Goal: Entertainment & Leisure: Consume media (video, audio)

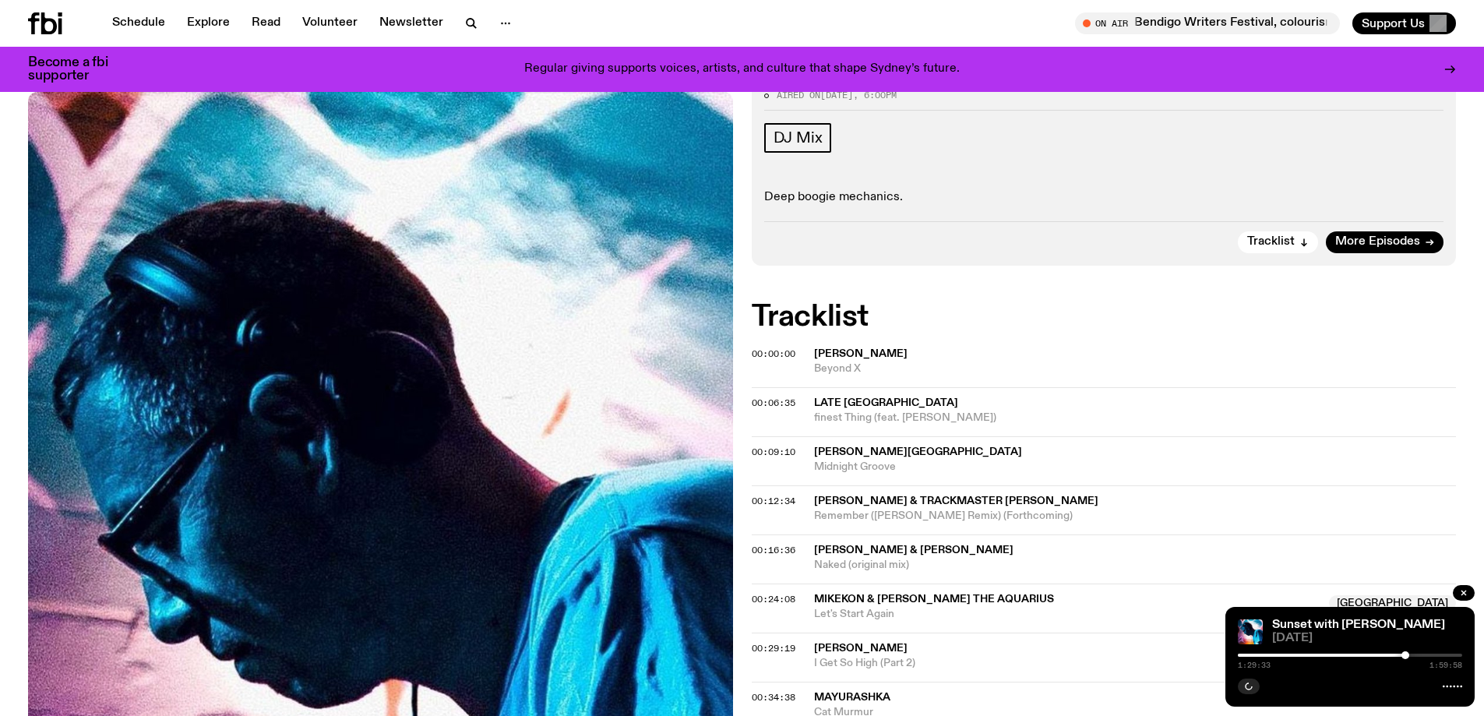
scroll to position [222, 0]
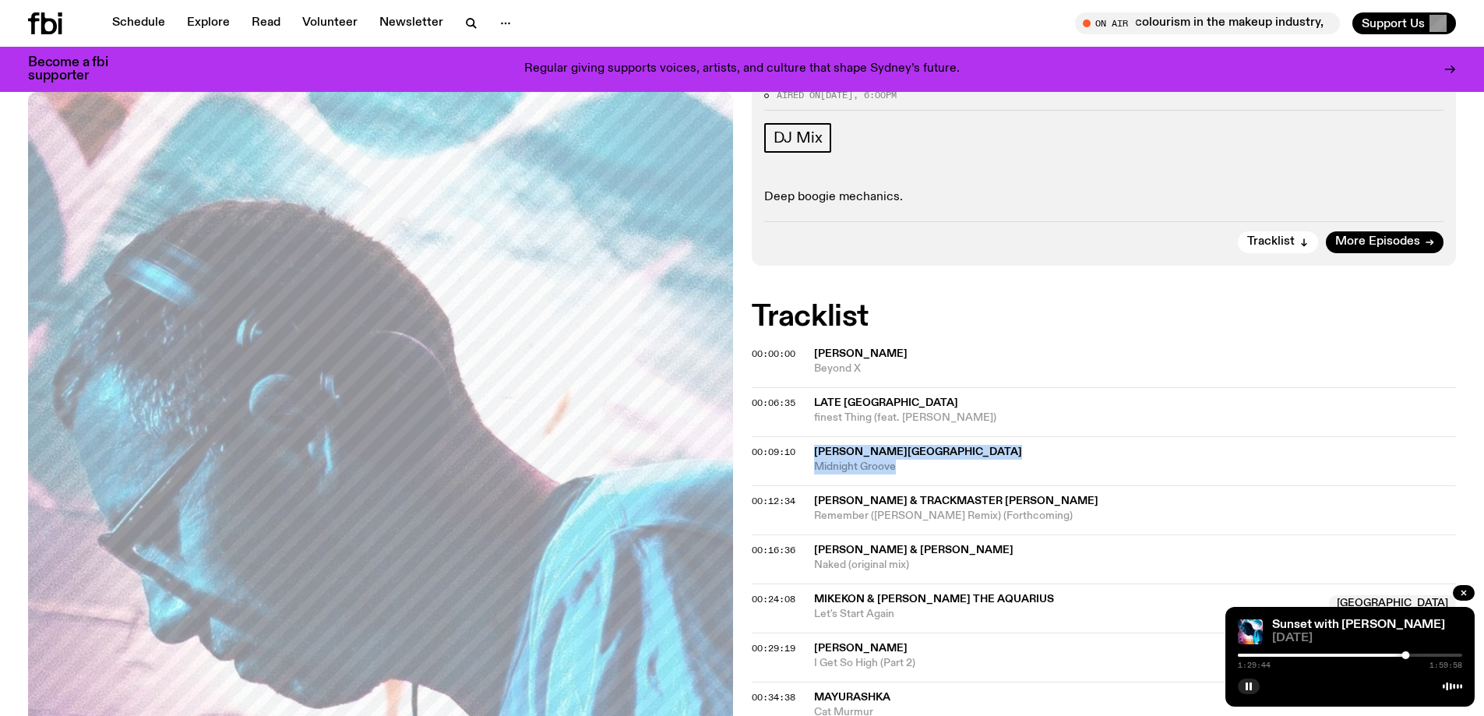
drag, startPoint x: 814, startPoint y: 451, endPoint x: 900, endPoint y: 467, distance: 87.1
click at [900, 467] on div "[PERSON_NAME] Midnight Groove" at bounding box center [1135, 460] width 643 height 30
copy div "[PERSON_NAME] Midnight Groove"
click at [1246, 680] on button "button" at bounding box center [1249, 686] width 22 height 16
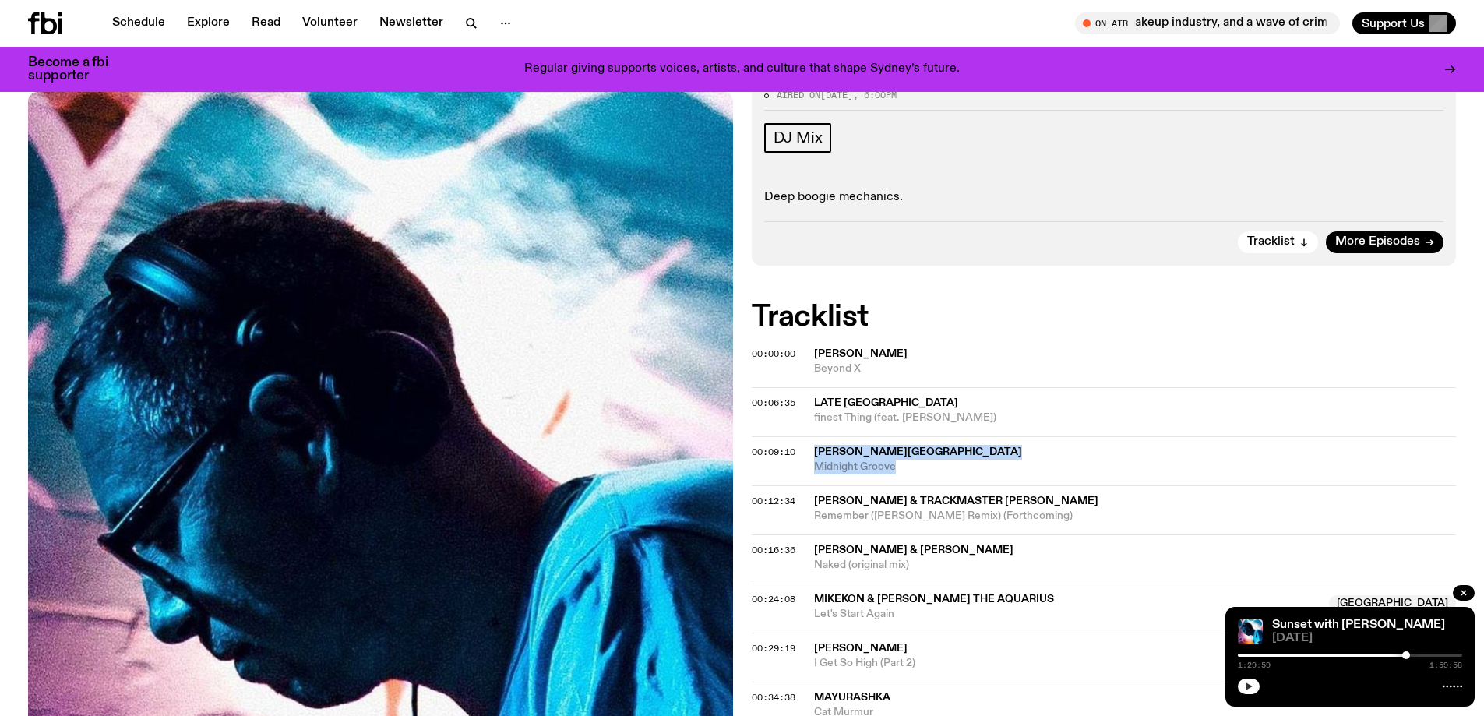
click at [1252, 688] on icon "button" at bounding box center [1248, 686] width 9 height 9
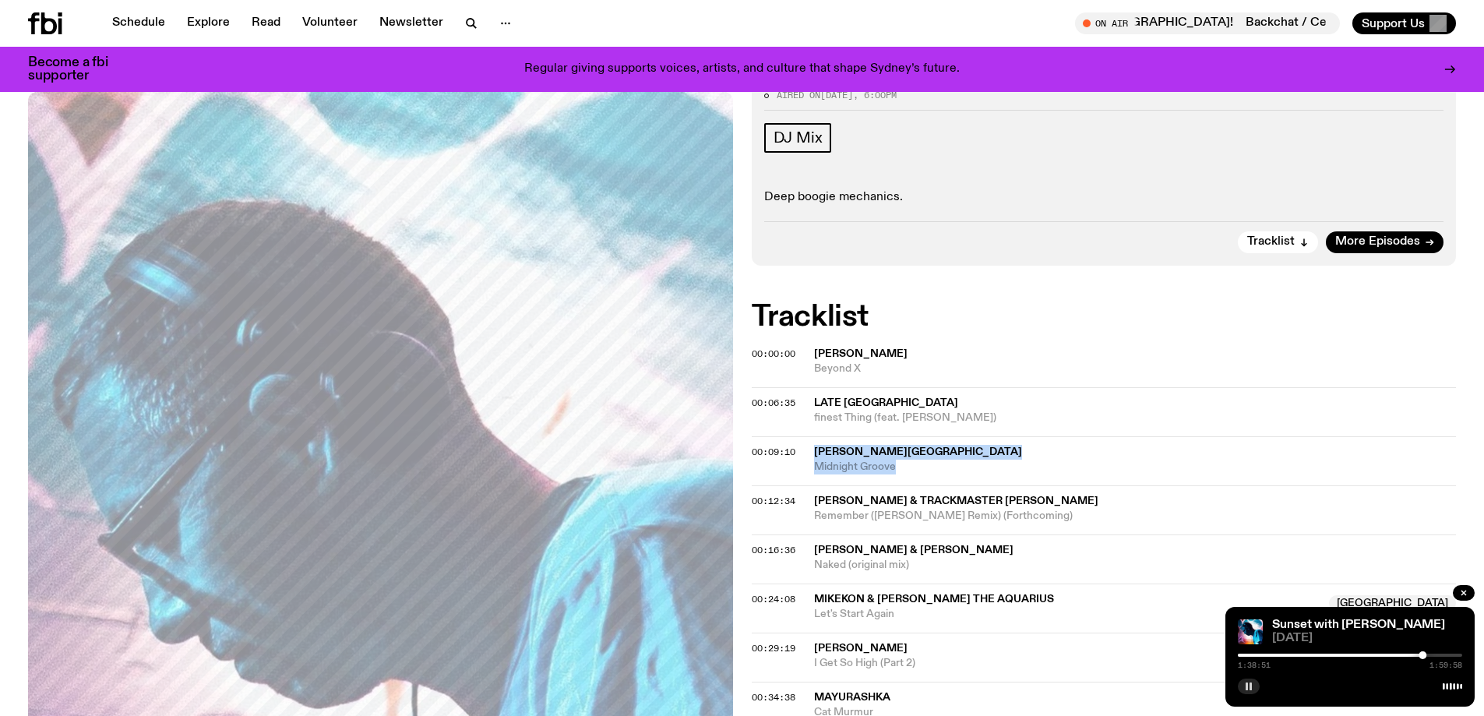
click at [1245, 682] on icon "button" at bounding box center [1248, 686] width 9 height 9
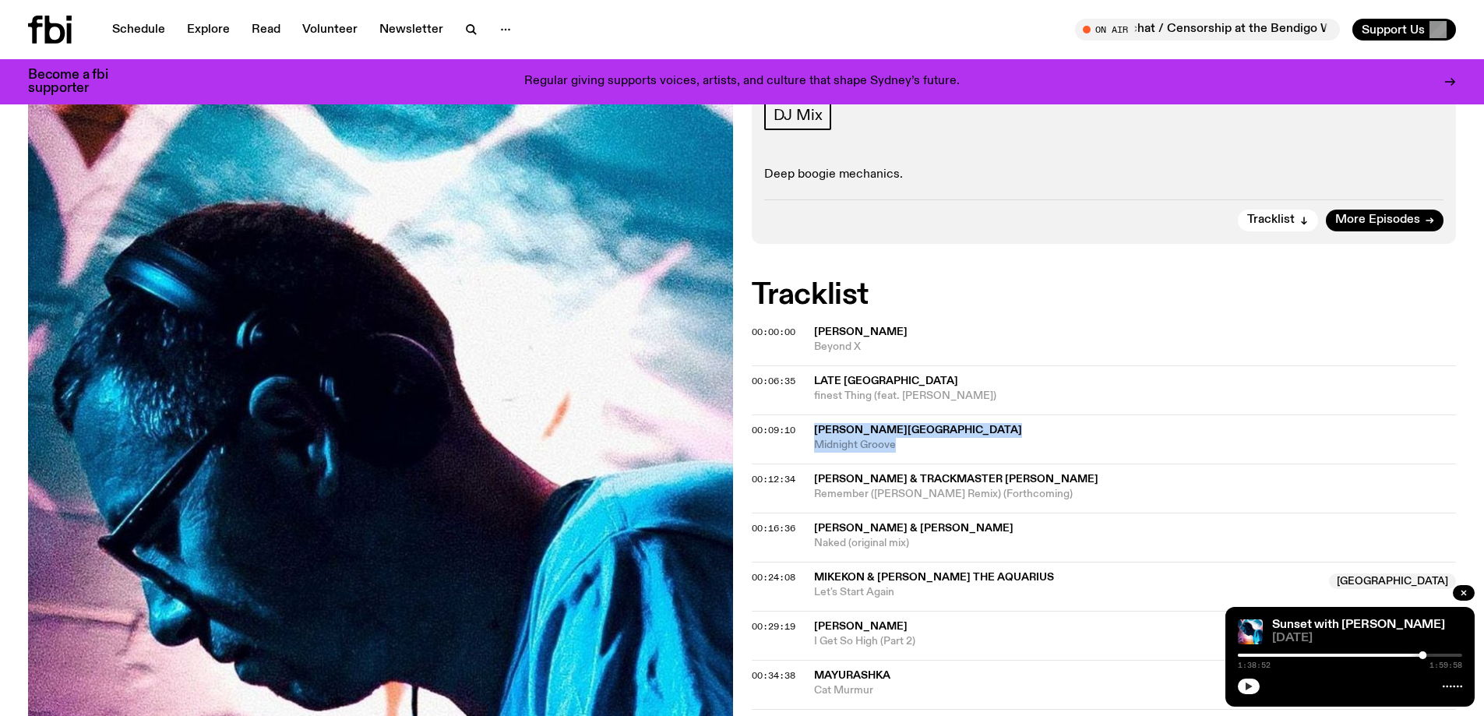
scroll to position [0, 0]
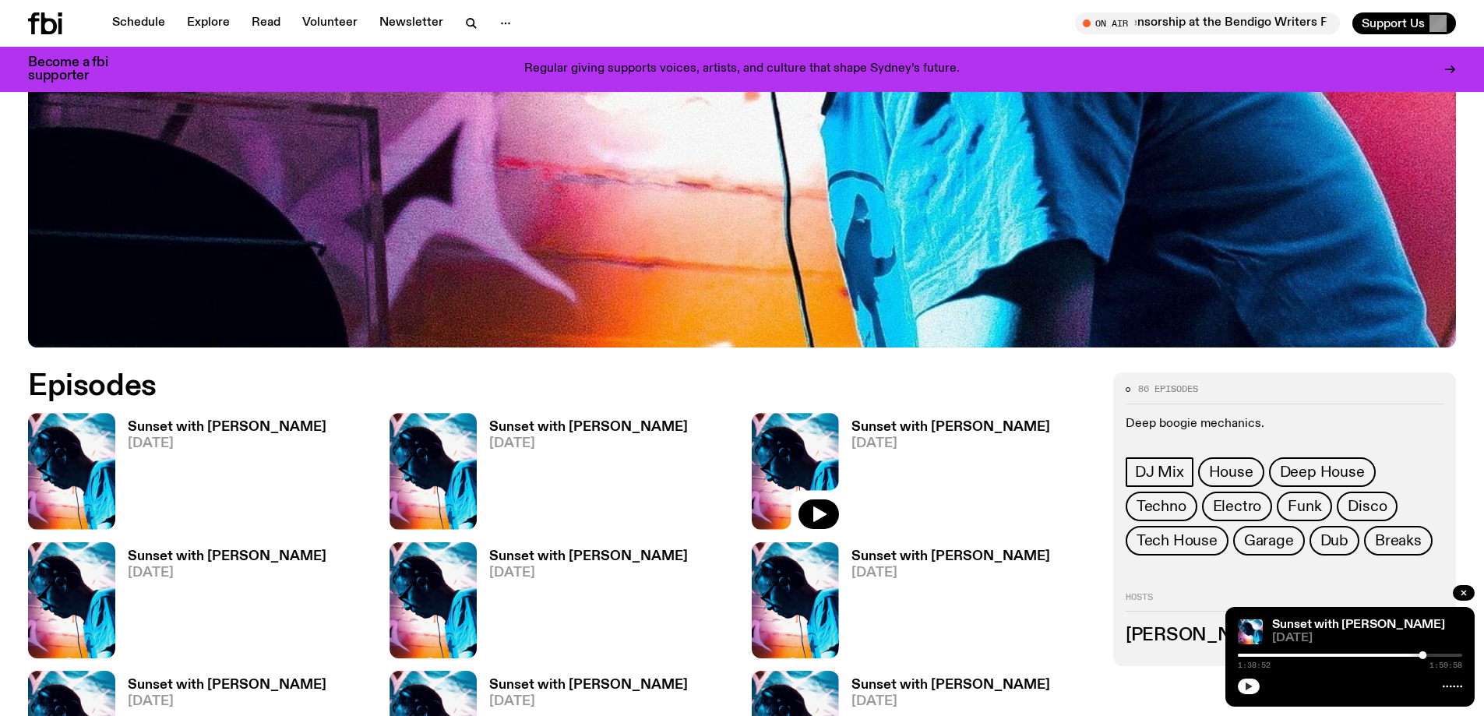
scroll to position [676, 0]
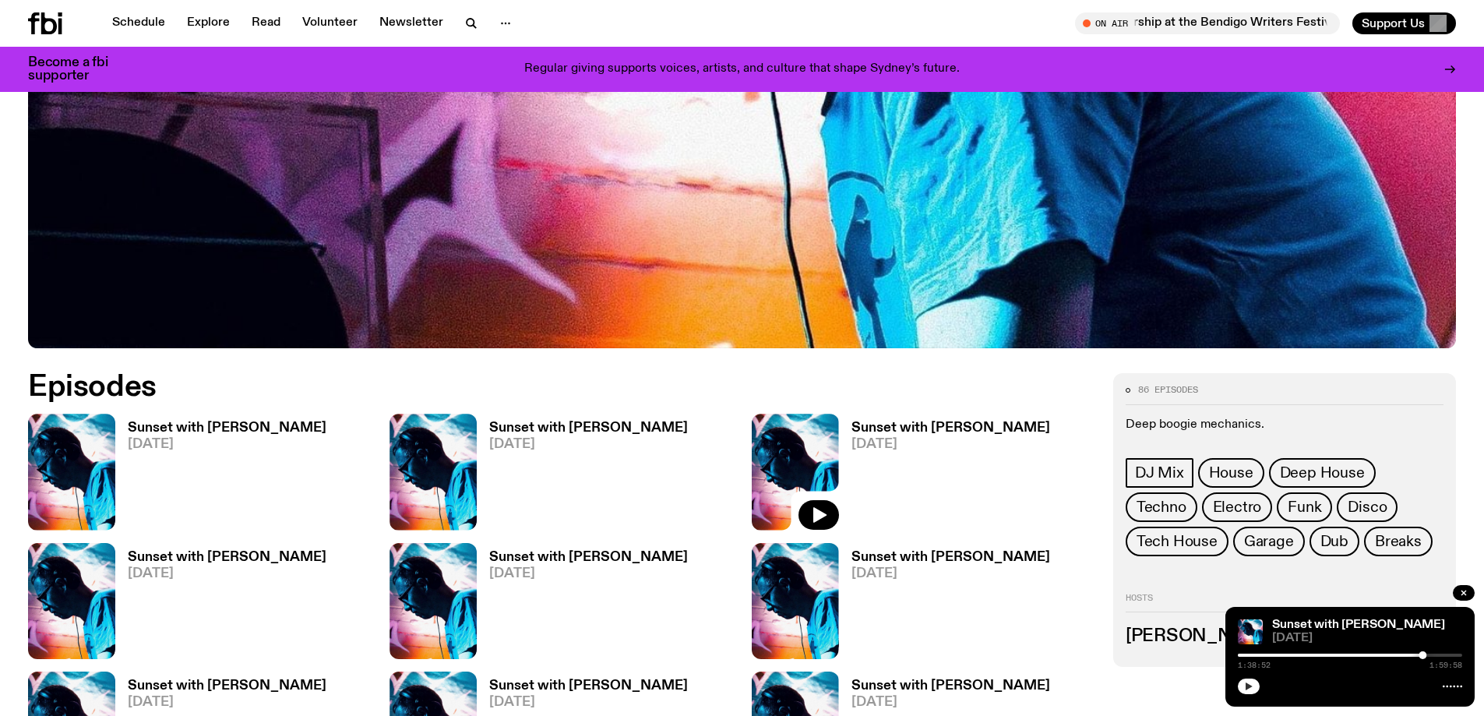
click at [141, 567] on span "[DATE]" at bounding box center [227, 573] width 199 height 13
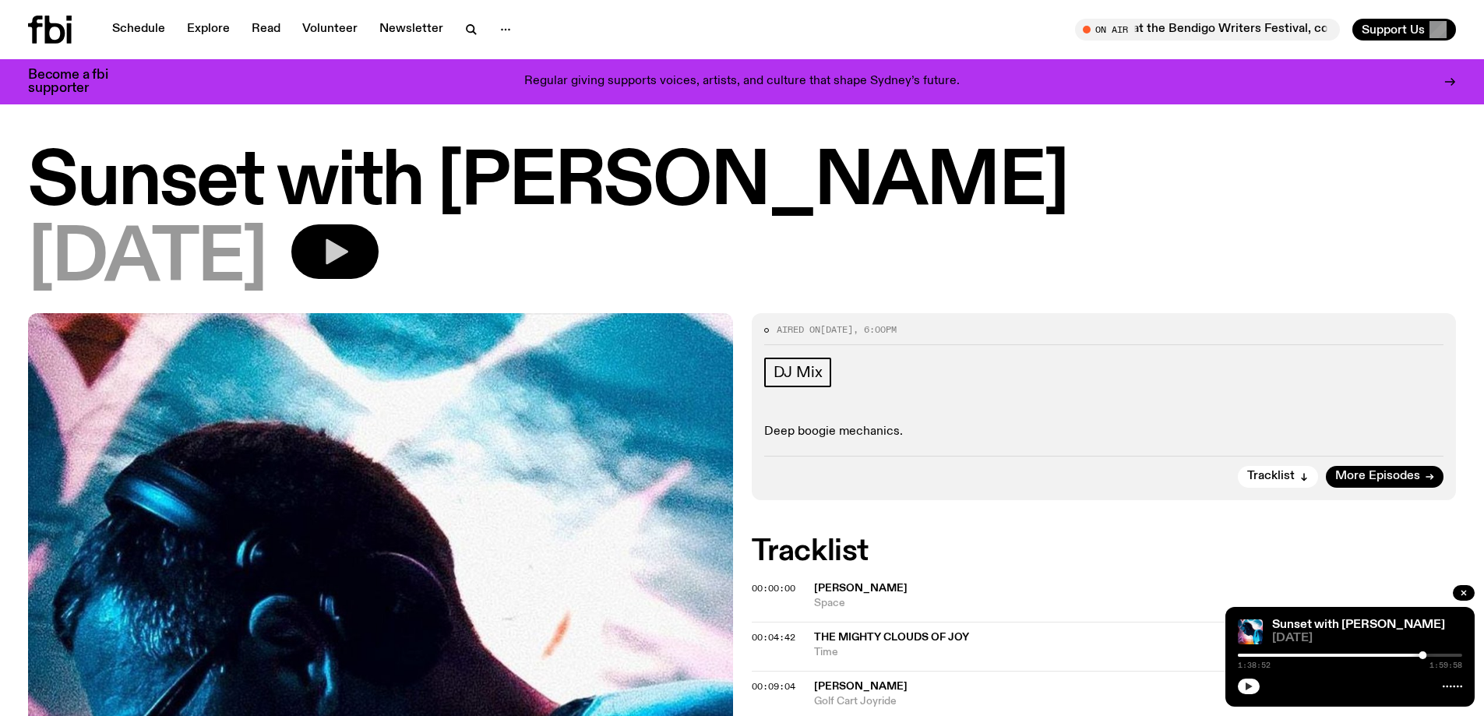
click at [348, 249] on icon "button" at bounding box center [337, 252] width 23 height 26
